Goal: Navigation & Orientation: Understand site structure

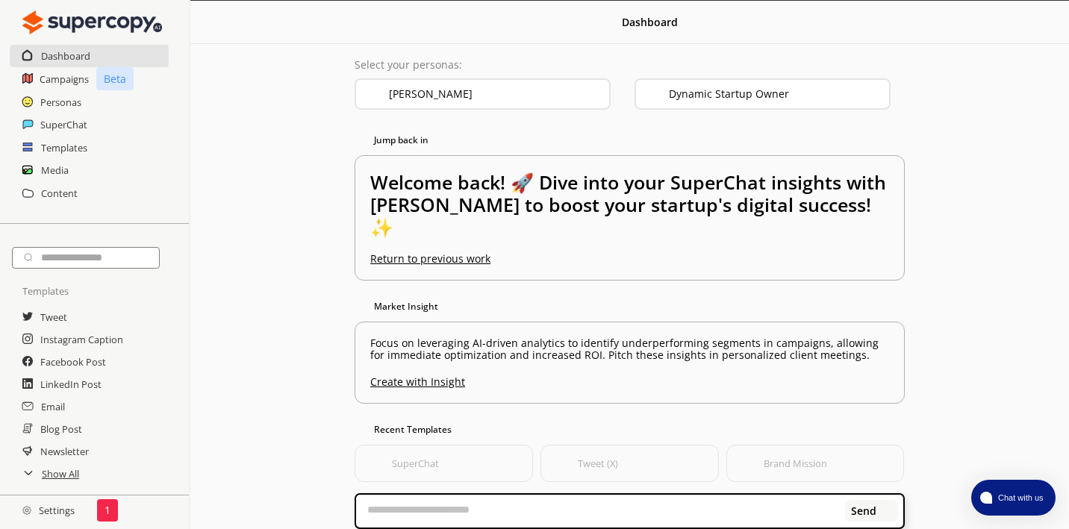
click at [110, 509] on div "1" at bounding box center [107, 510] width 21 height 22
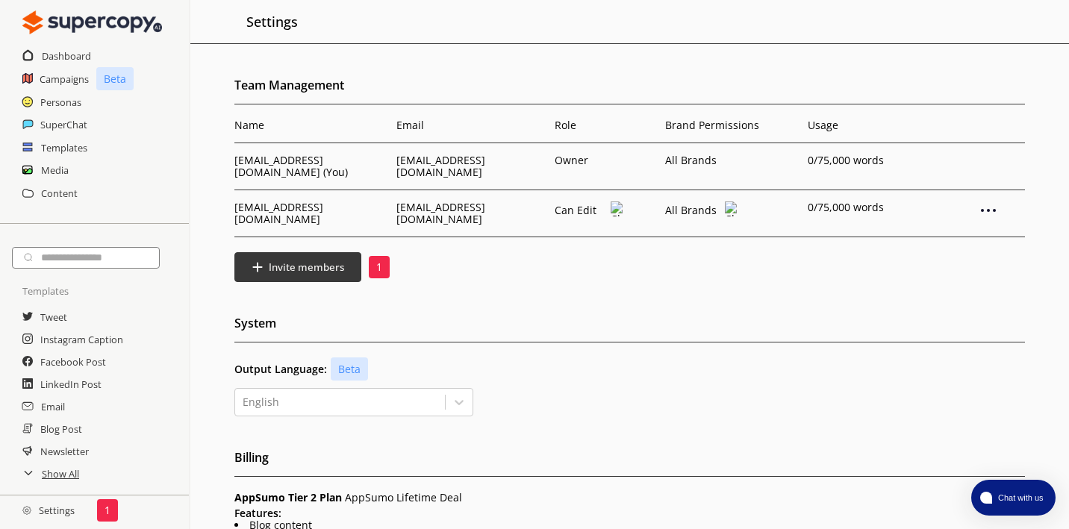
click at [378, 290] on div "Team Management Name Email Role Brand Permissions [PERSON_NAME] [PERSON_NAME][E…" at bounding box center [629, 488] width 879 height 829
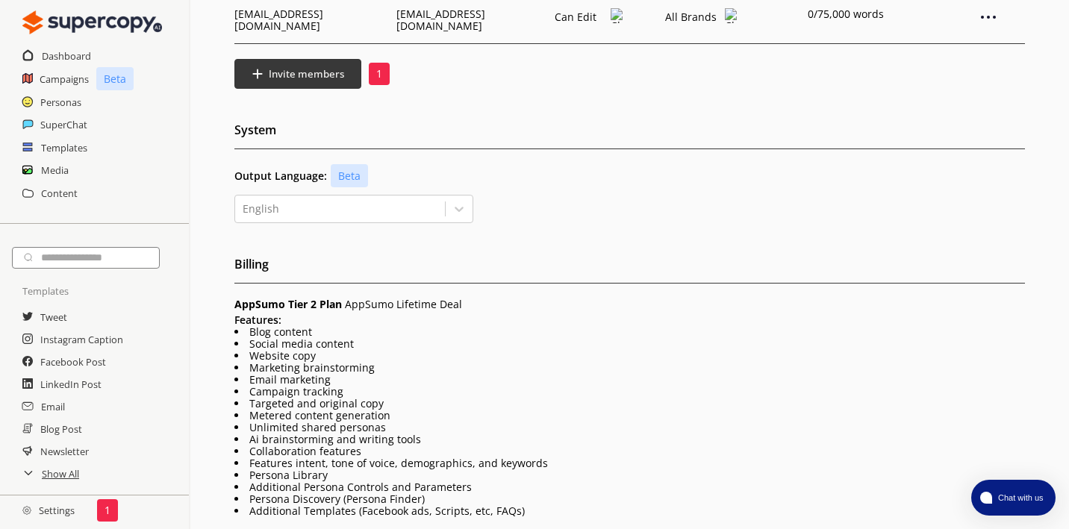
scroll to position [199, 0]
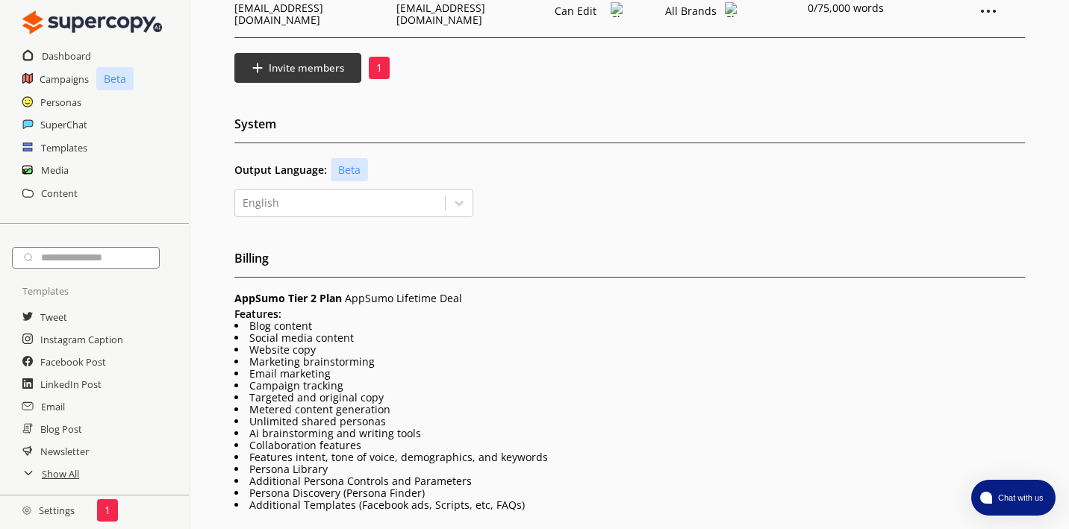
click at [358, 308] on div "Features: Blog content Social media content Website copy Marketing brainstormin…" at bounding box center [629, 409] width 791 height 203
click at [358, 320] on li "Blog content" at bounding box center [629, 326] width 791 height 12
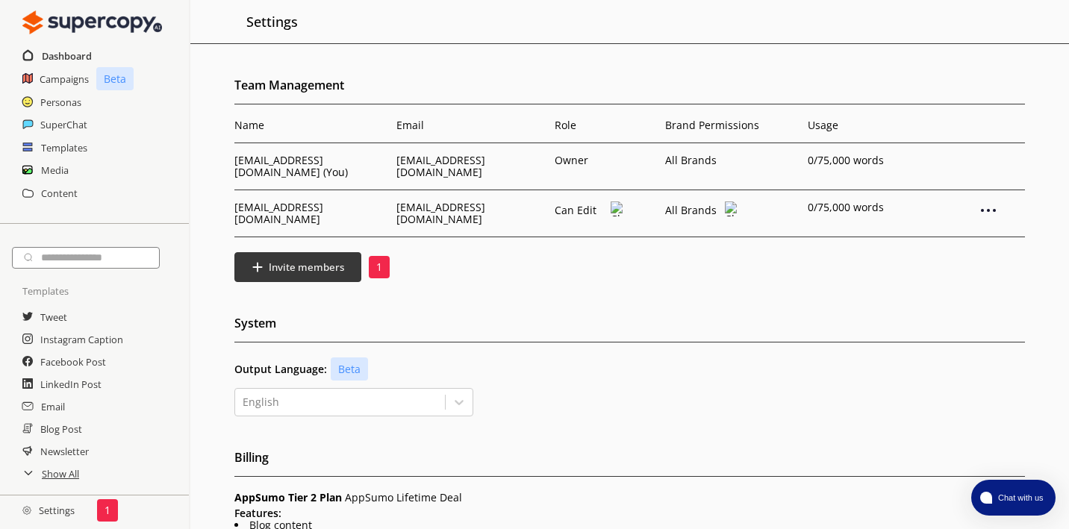
scroll to position [0, 0]
click at [75, 56] on h2 "Dashboard" at bounding box center [67, 56] width 50 height 22
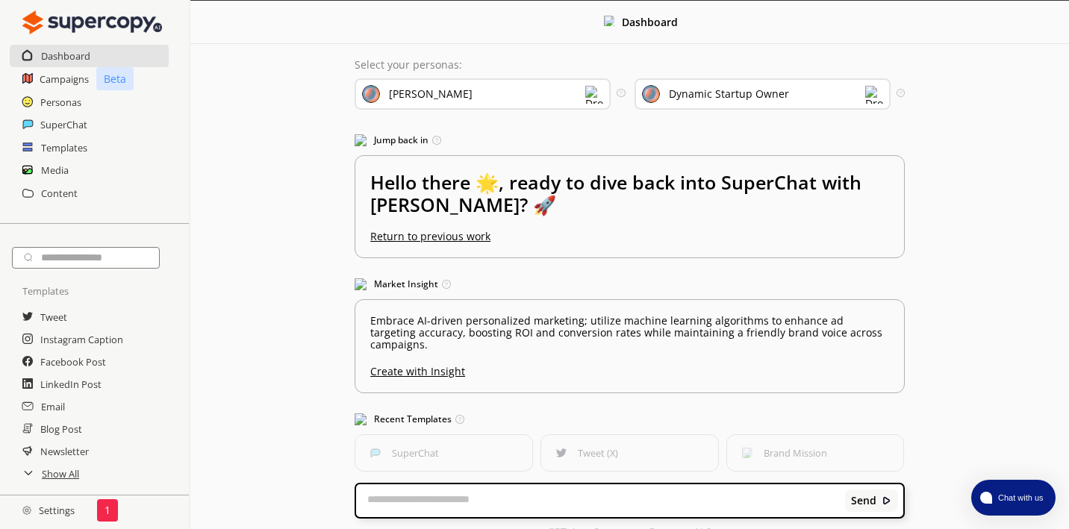
click at [278, 120] on div "Dashboard Select your personas: [PERSON_NAME] Select the brand persona you want…" at bounding box center [629, 277] width 879 height 552
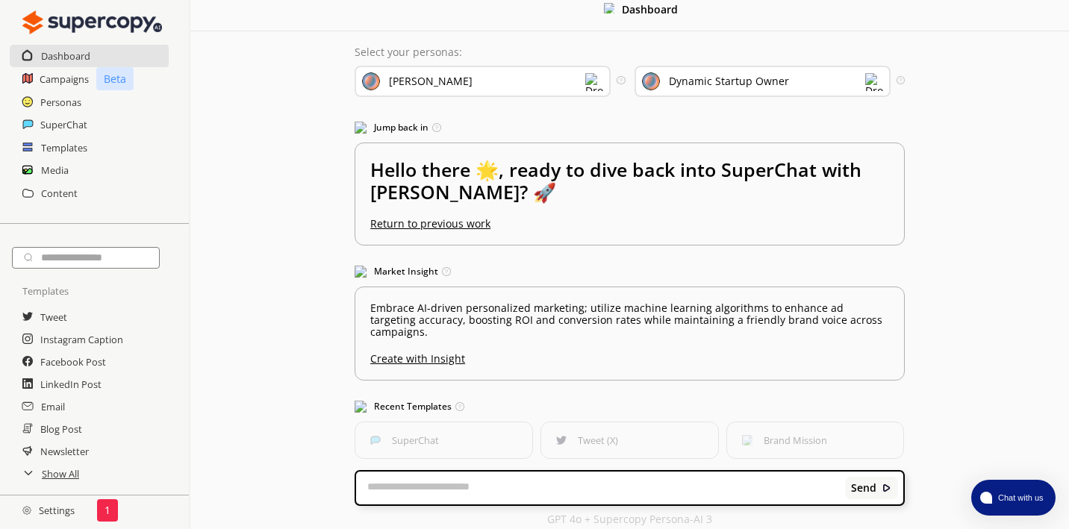
scroll to position [12, 0]
click at [490, 84] on div "[PERSON_NAME]" at bounding box center [483, 81] width 256 height 31
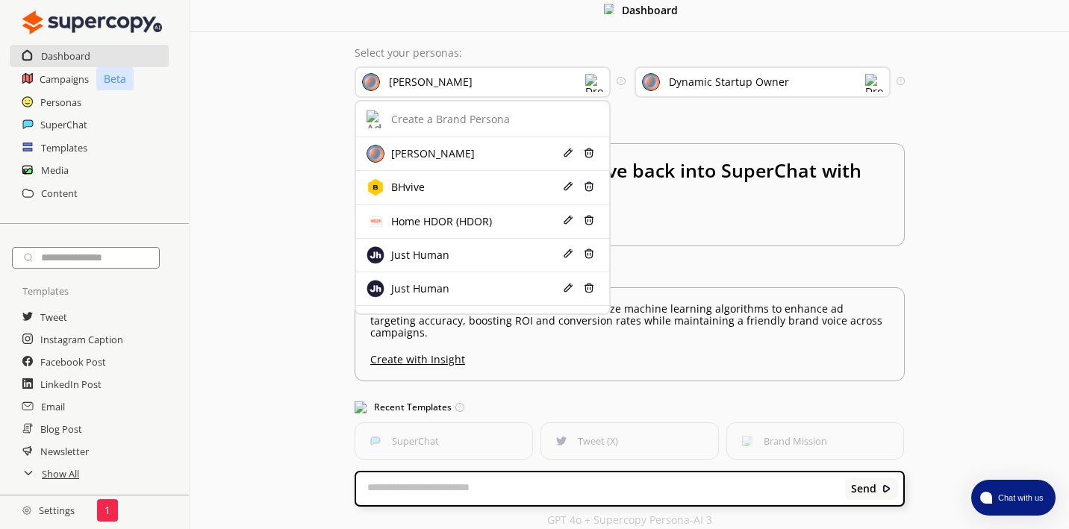
click at [490, 84] on div "[PERSON_NAME]" at bounding box center [483, 81] width 256 height 31
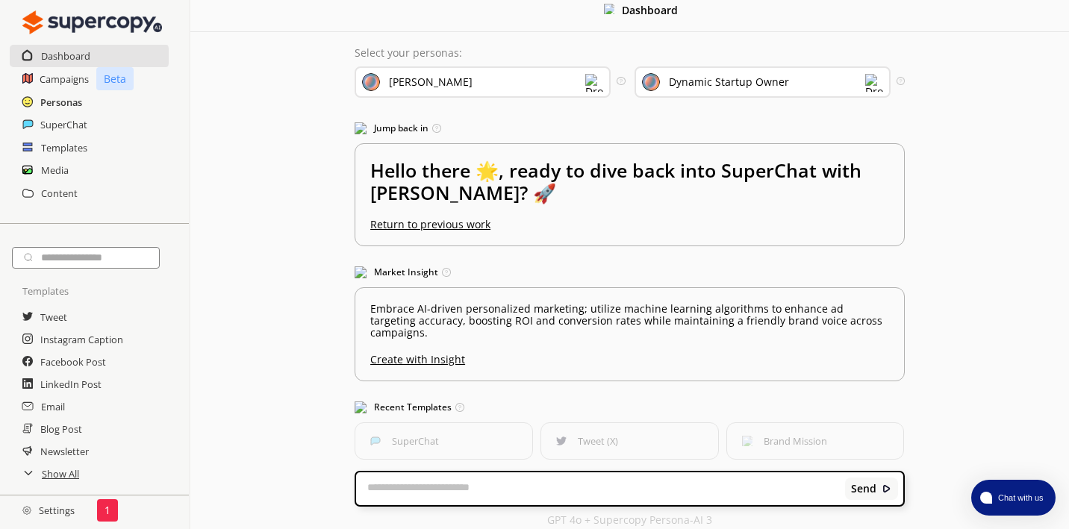
click at [75, 99] on h2 "Personas" at bounding box center [61, 102] width 42 height 22
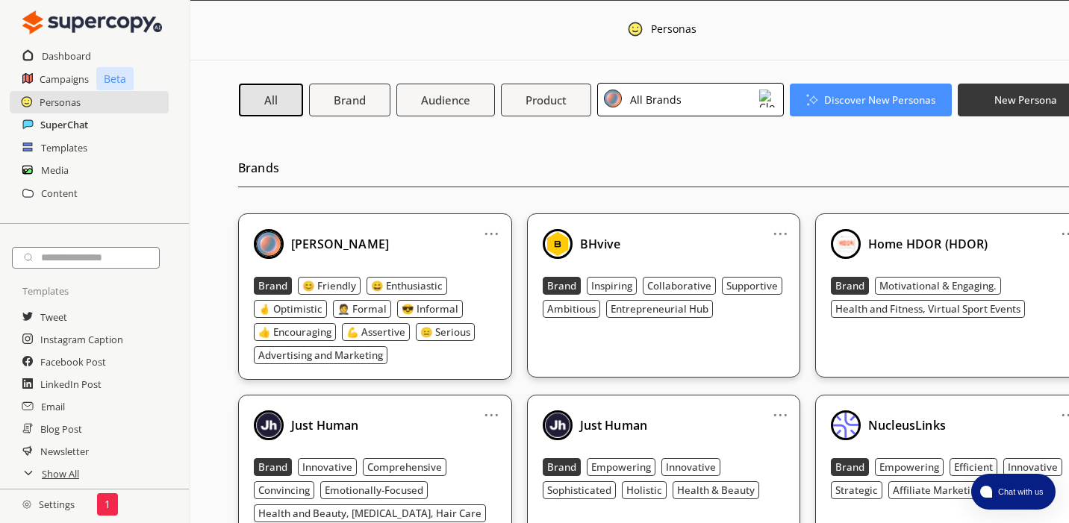
click at [75, 120] on h2 "SuperChat" at bounding box center [64, 124] width 48 height 22
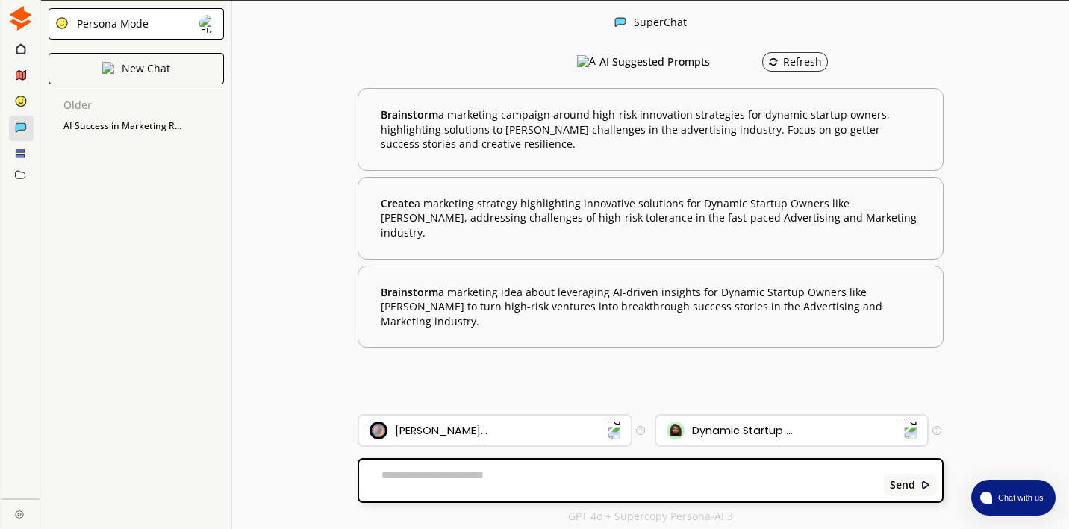
click at [21, 154] on icon at bounding box center [20, 154] width 10 height 10
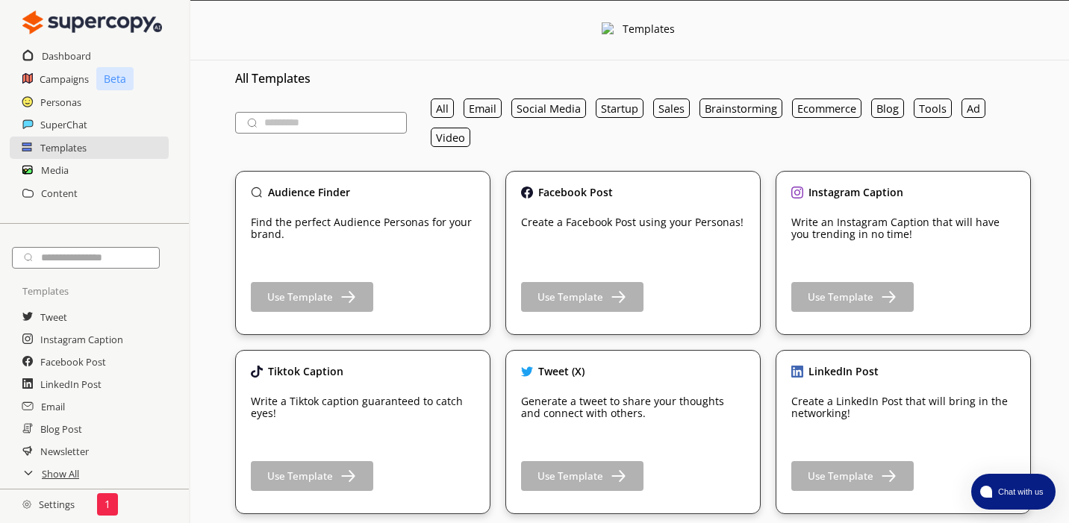
click at [140, 170] on div "Media" at bounding box center [94, 170] width 189 height 22
click at [60, 169] on h2 "Media" at bounding box center [55, 170] width 28 height 22
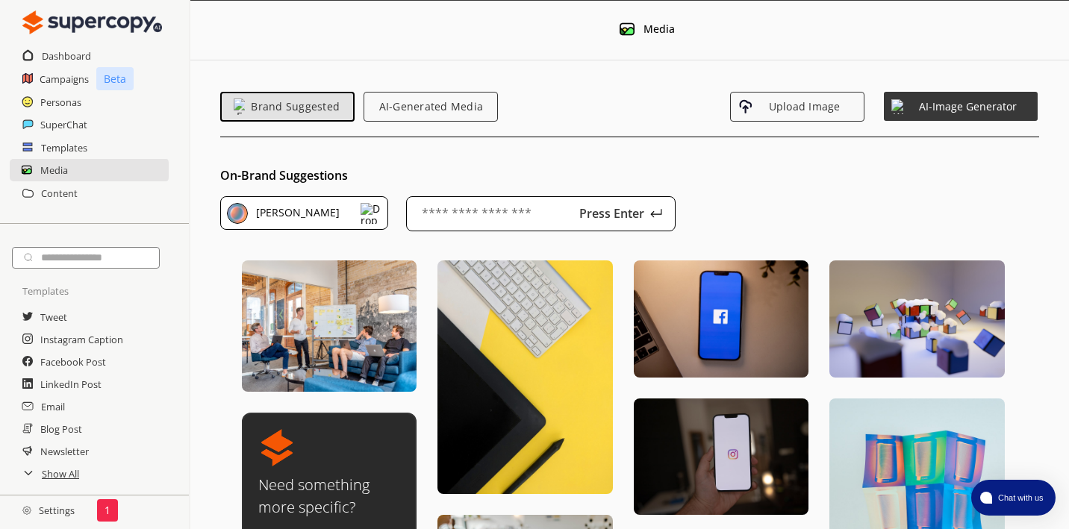
click at [66, 512] on h2 "Settings" at bounding box center [48, 511] width 97 height 30
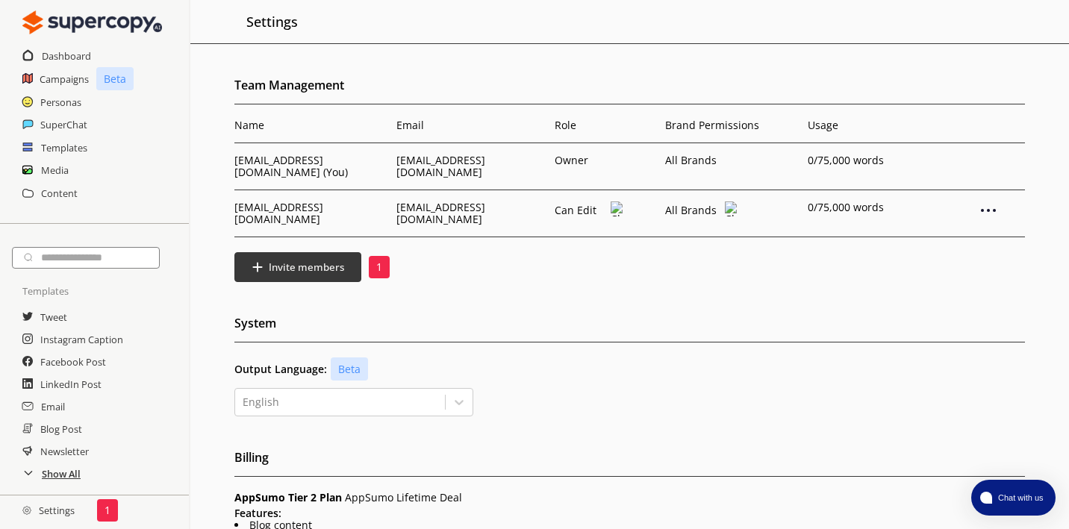
click at [62, 477] on h2 "Show All" at bounding box center [61, 474] width 39 height 22
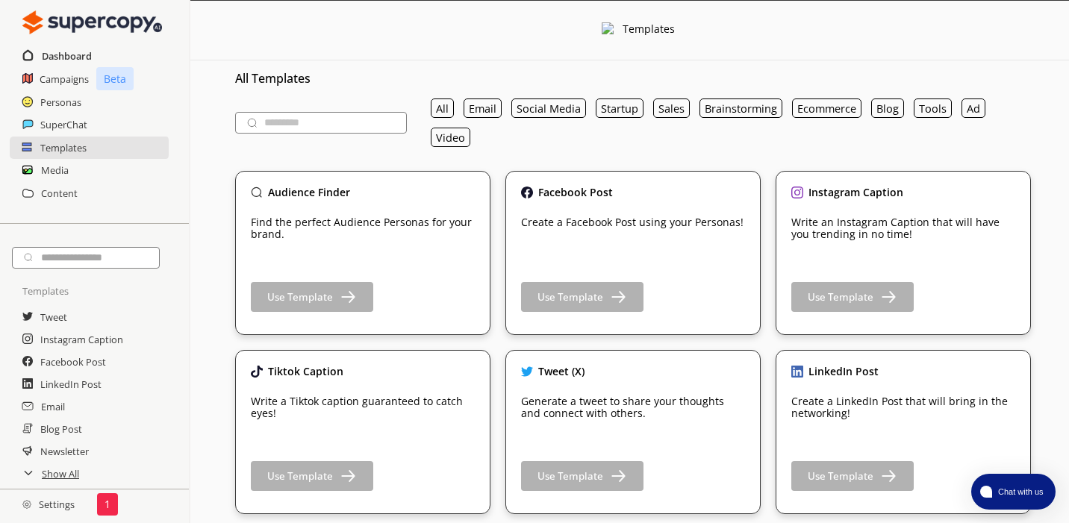
click at [60, 54] on h2 "Dashboard" at bounding box center [67, 56] width 50 height 22
